Goal: Information Seeking & Learning: Stay updated

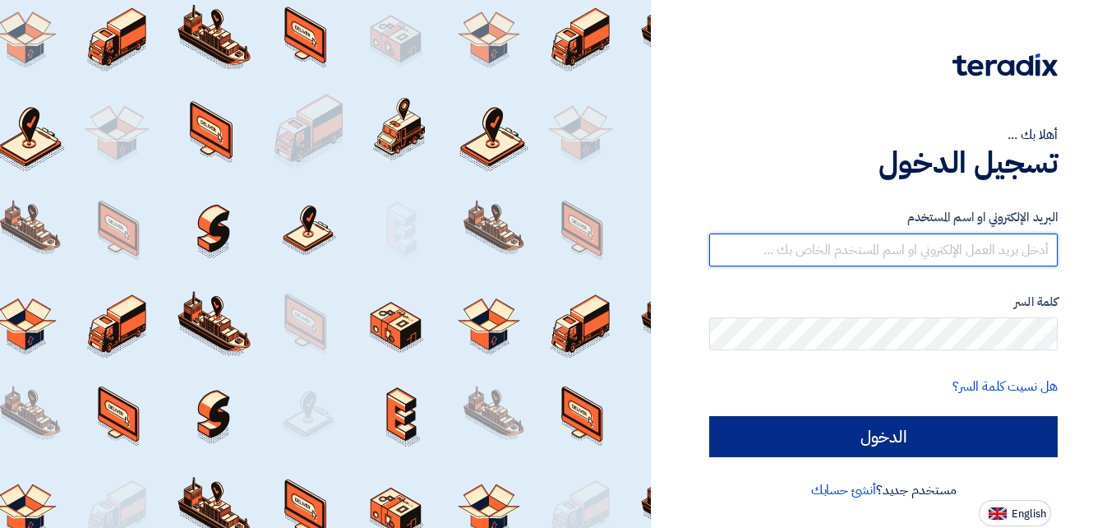
type input "[DOMAIN_NAME][EMAIL_ADDRESS][DOMAIN_NAME]"
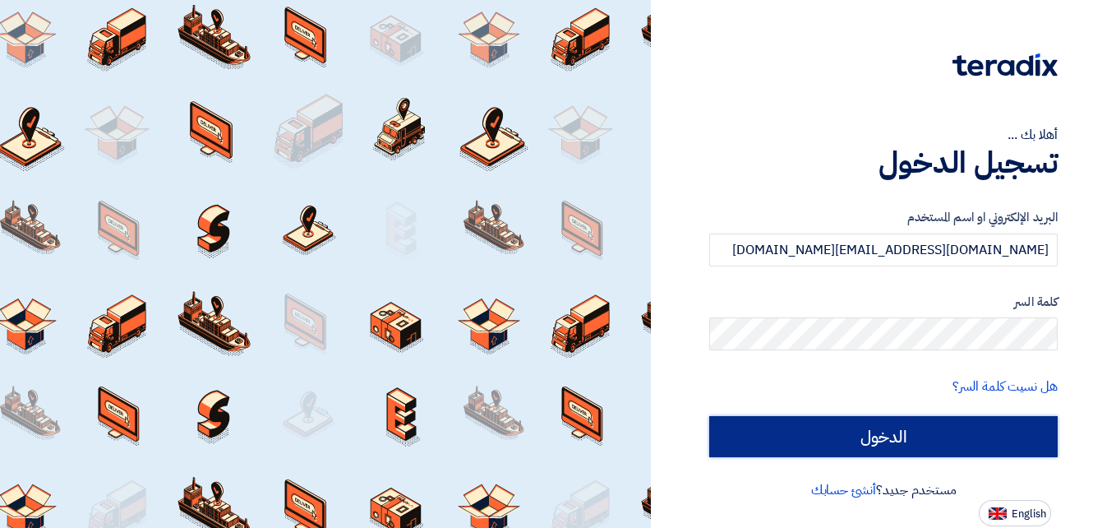
click at [895, 433] on input "الدخول" at bounding box center [883, 436] width 348 height 41
click at [908, 431] on input "الدخول" at bounding box center [883, 436] width 348 height 41
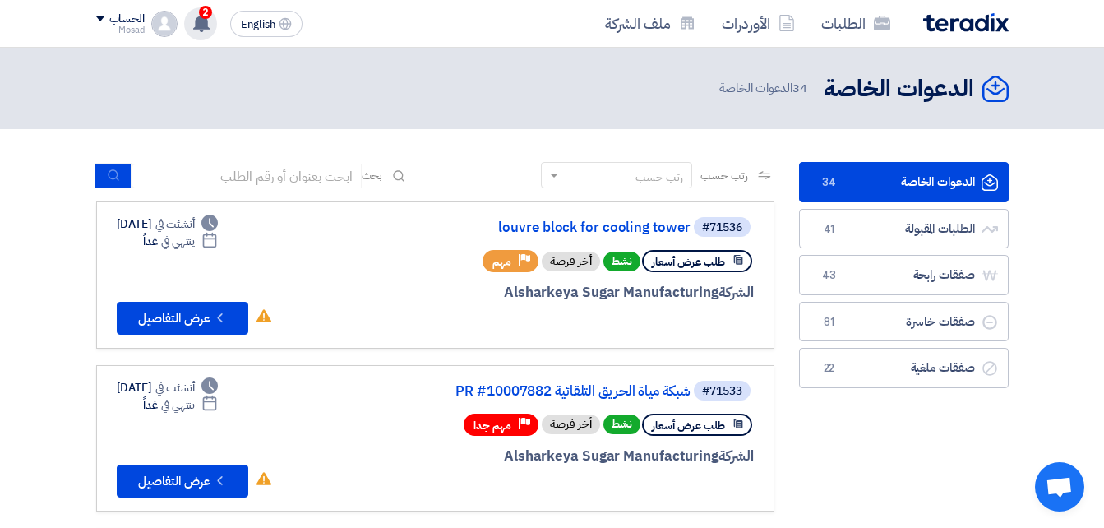
click at [202, 15] on span "2" at bounding box center [205, 12] width 13 height 13
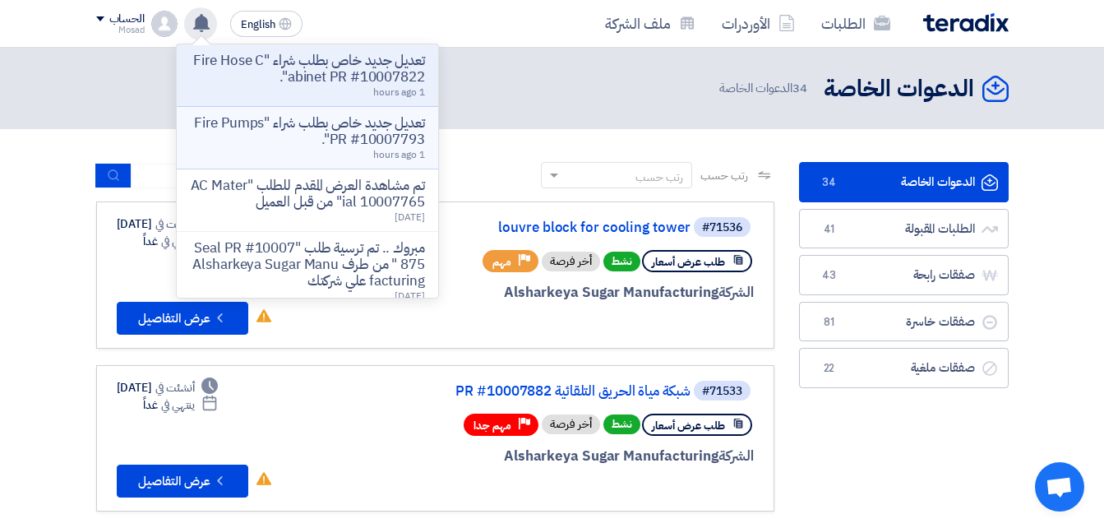
click at [371, 143] on p "تعديل جديد خاص بطلب شراء "Fire Pumps PR #10007793"." at bounding box center [307, 131] width 235 height 33
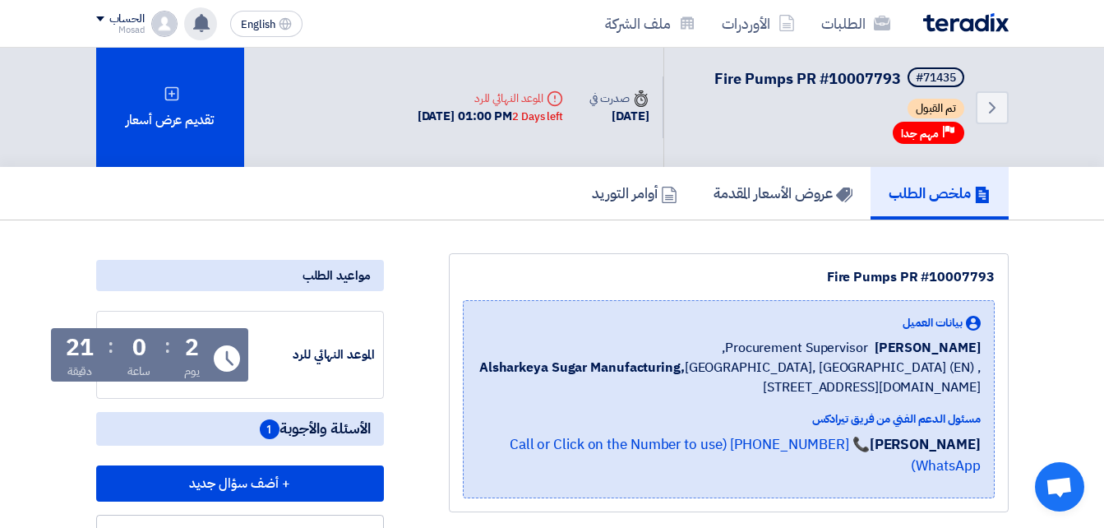
click at [198, 16] on icon at bounding box center [201, 23] width 18 height 18
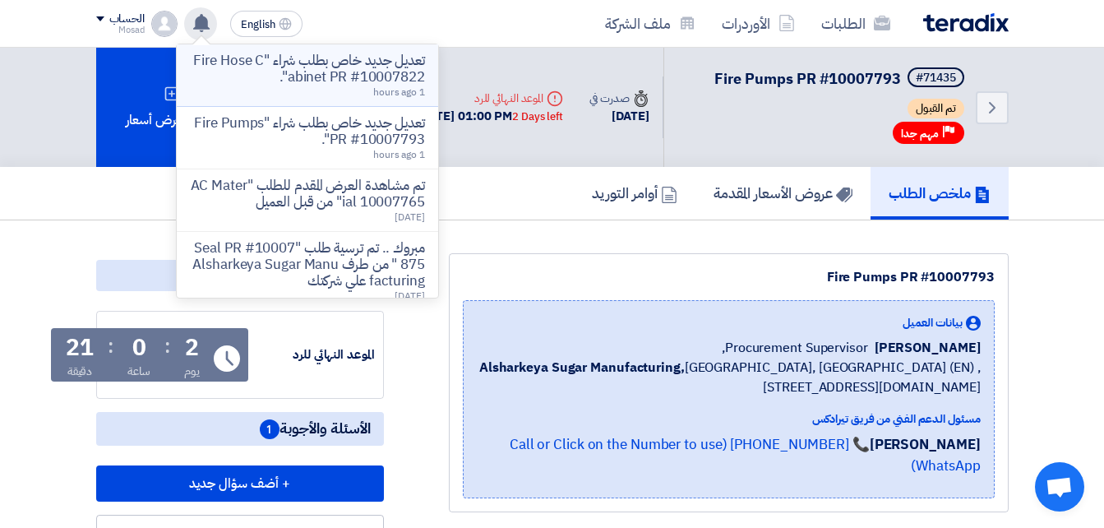
click at [279, 67] on p "تعديل جديد خاص بطلب شراء "Fire Hose Cabinet PR #10007822"." at bounding box center [307, 69] width 235 height 33
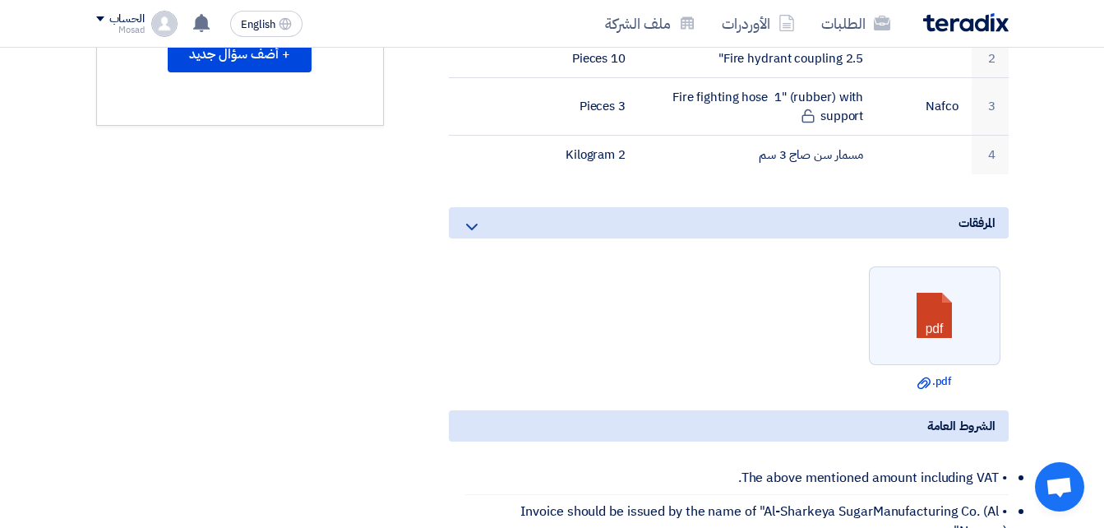
scroll to position [657, 0]
